Goal: Navigation & Orientation: Find specific page/section

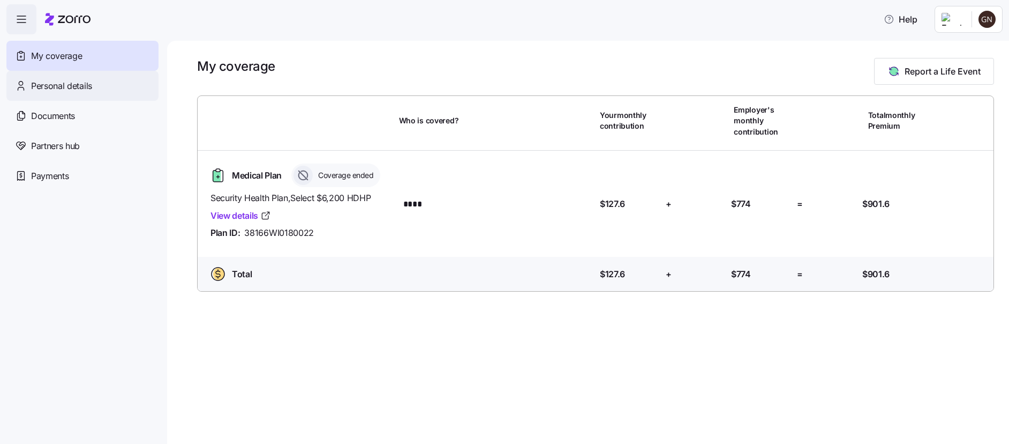
click at [56, 90] on span "Personal details" at bounding box center [61, 85] width 61 height 13
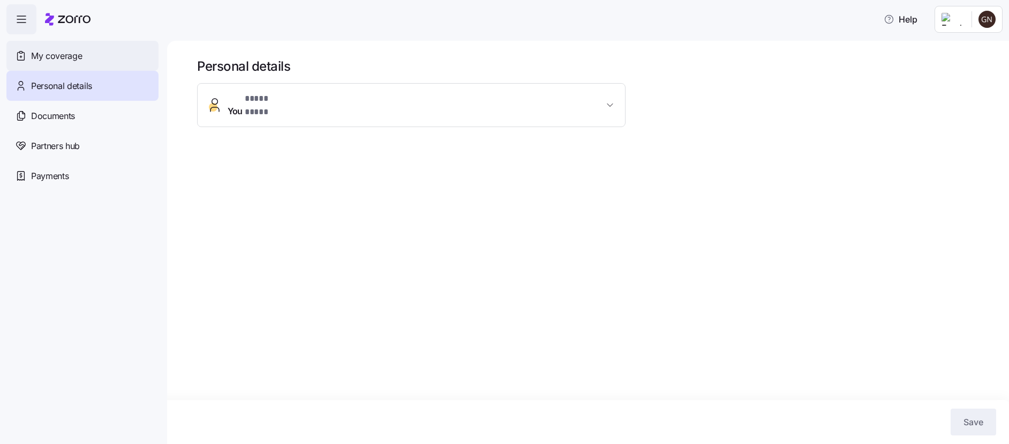
click at [58, 60] on span "My coverage" at bounding box center [56, 55] width 51 height 13
